Goal: Information Seeking & Learning: Learn about a topic

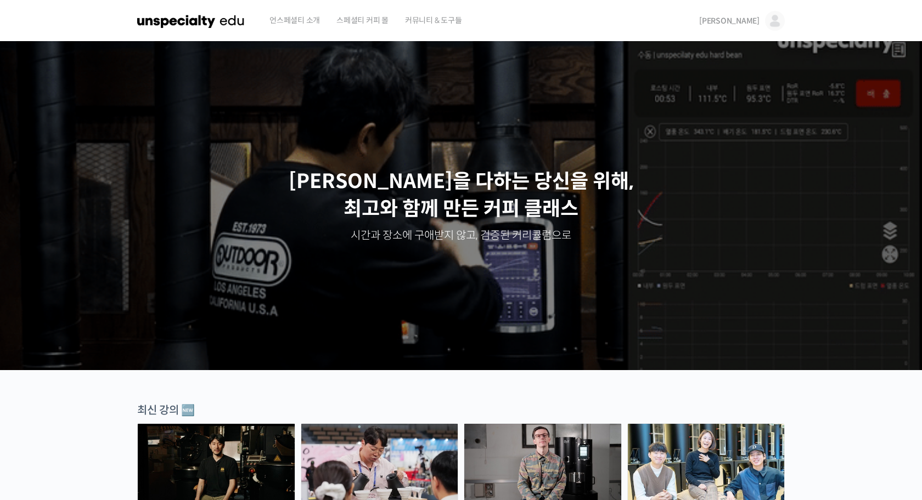
click at [748, 19] on span "[PERSON_NAME]" at bounding box center [729, 21] width 60 height 10
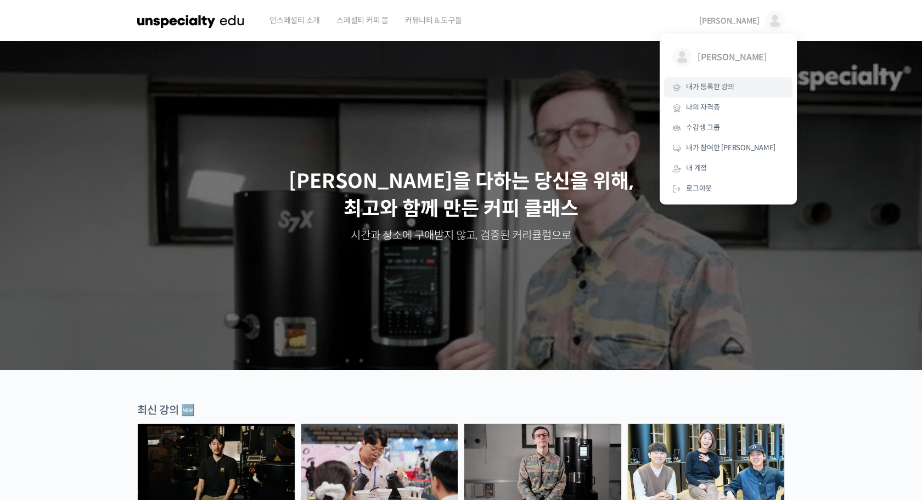
click at [720, 95] on link "내가 등록한 강의" at bounding box center [728, 87] width 128 height 20
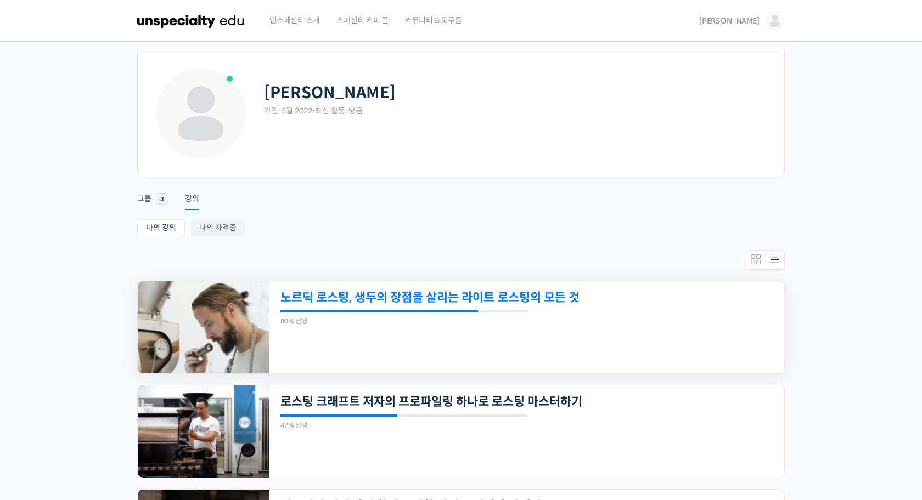
click at [372, 298] on link "노르딕 로스팅, 생두의 장점을 살리는 라이트 로스팅의 모든 것" at bounding box center [477, 297] width 394 height 15
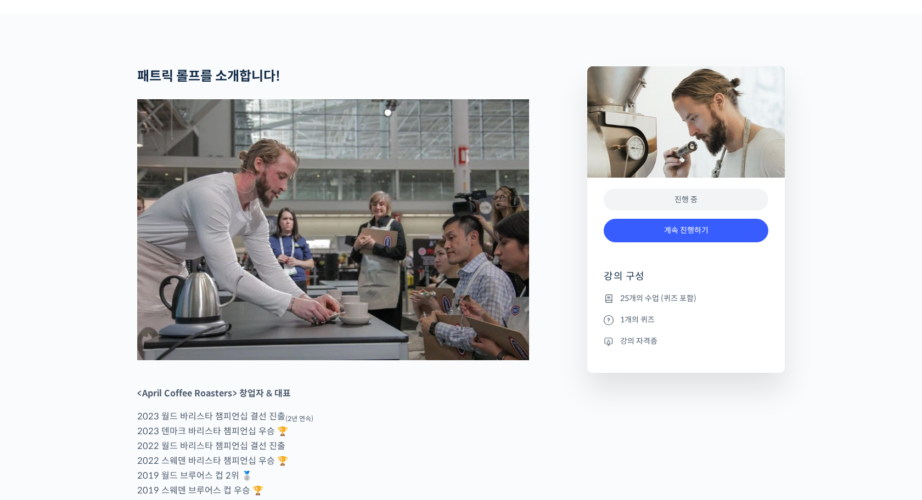
scroll to position [607, 0]
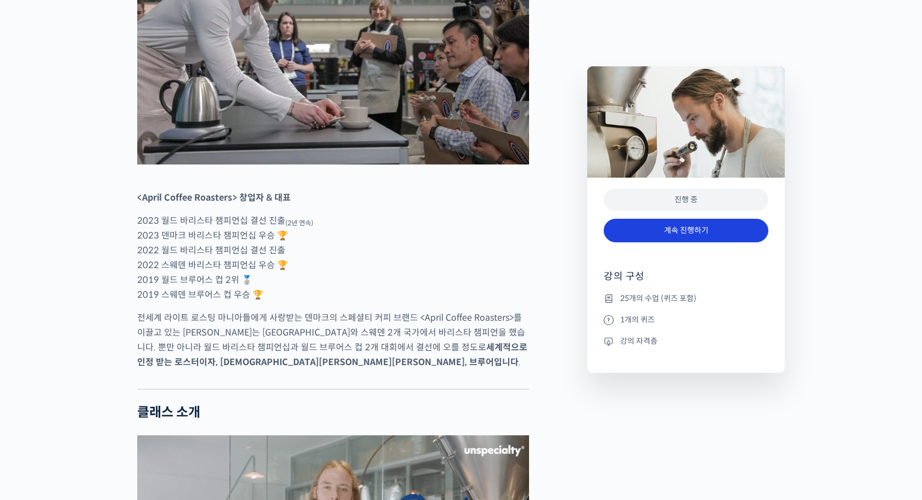
click at [664, 232] on link "계속 진행하기" at bounding box center [686, 231] width 165 height 24
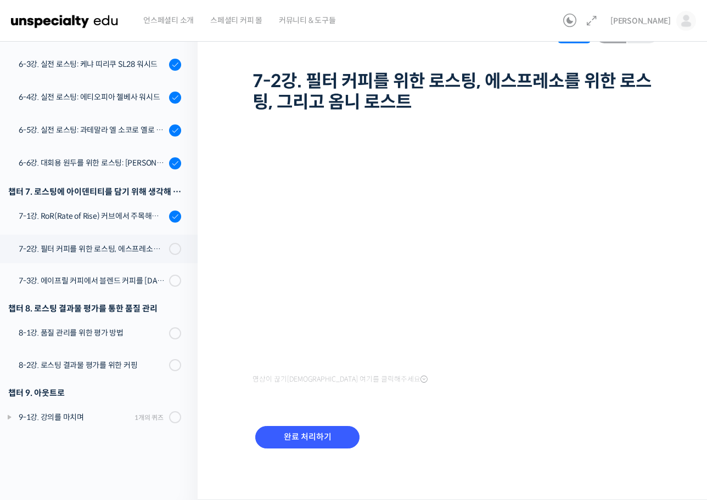
scroll to position [52, 0]
click at [297, 438] on input "완료 처리하기" at bounding box center [307, 438] width 104 height 22
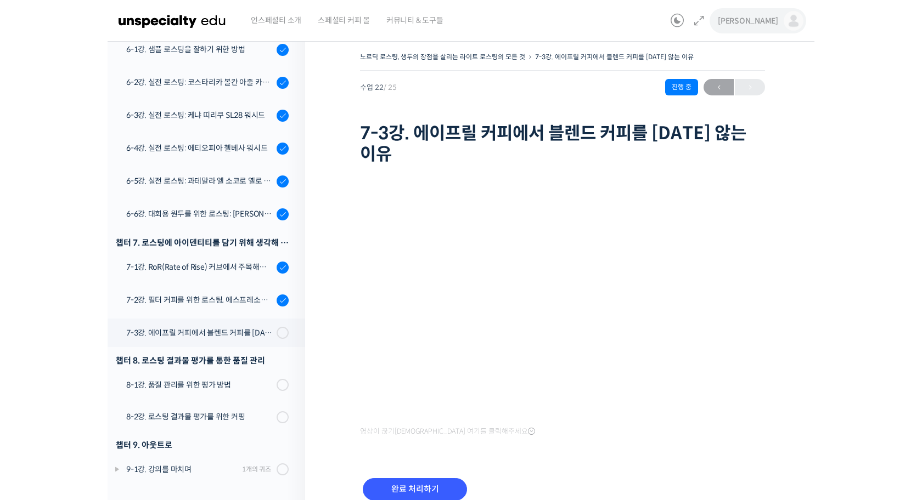
scroll to position [31, 0]
